Goal: Task Accomplishment & Management: Manage account settings

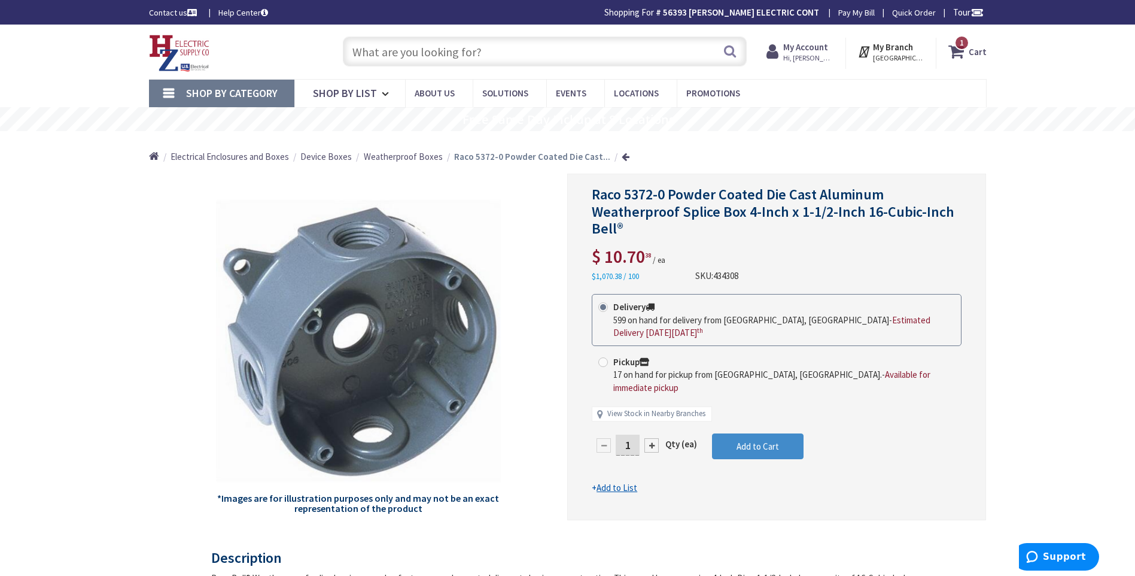
click at [783, 48] on icon at bounding box center [775, 52] width 17 height 22
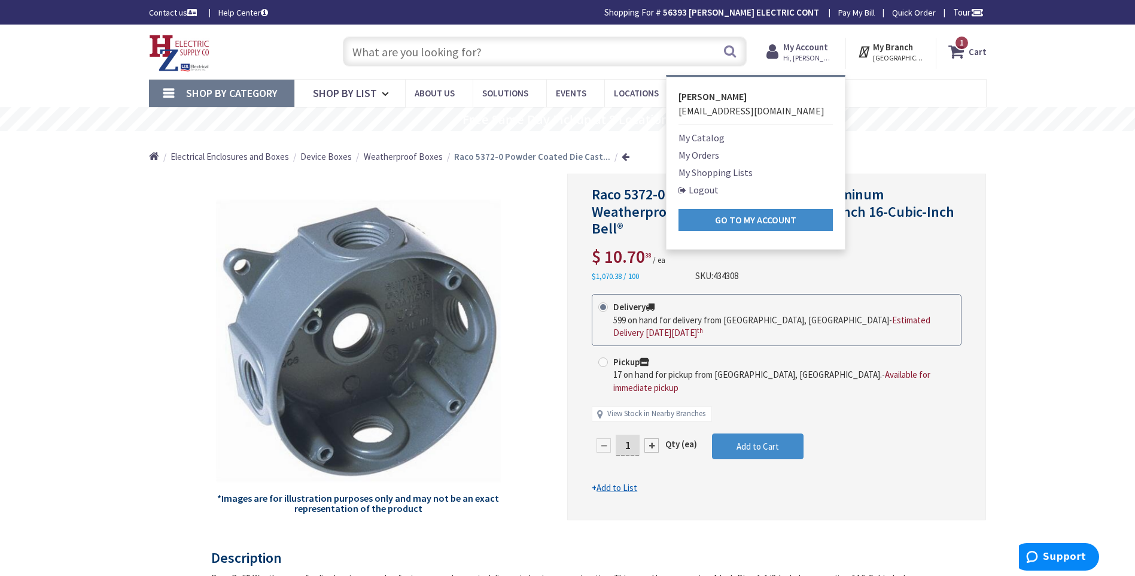
click at [712, 190] on link "Logout" at bounding box center [699, 190] width 40 height 14
